Goal: Find specific page/section: Find specific page/section

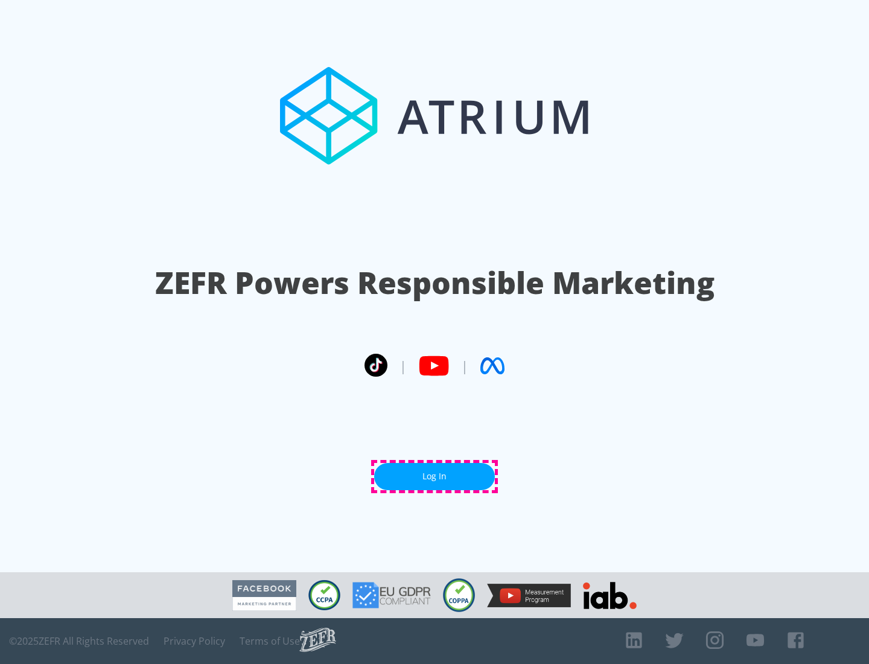
click at [434, 476] on link "Log In" at bounding box center [434, 476] width 121 height 27
